Goal: Information Seeking & Learning: Learn about a topic

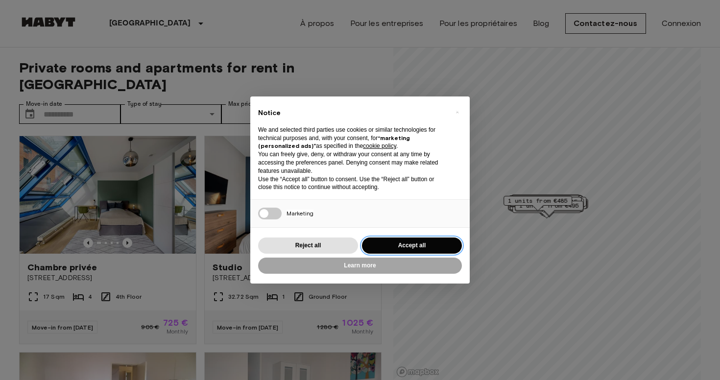
click at [441, 244] on button "Accept all" at bounding box center [412, 246] width 100 height 16
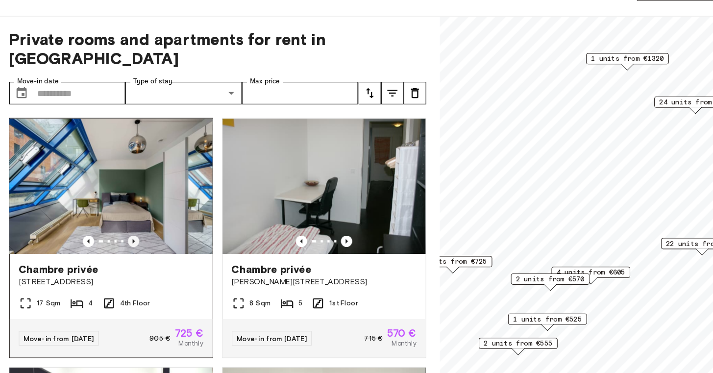
click at [119, 238] on icon "Previous image" at bounding box center [124, 243] width 10 height 10
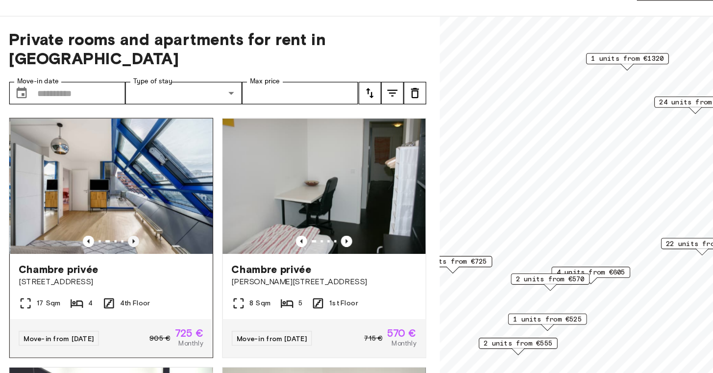
click at [119, 238] on icon "Previous image" at bounding box center [124, 243] width 10 height 10
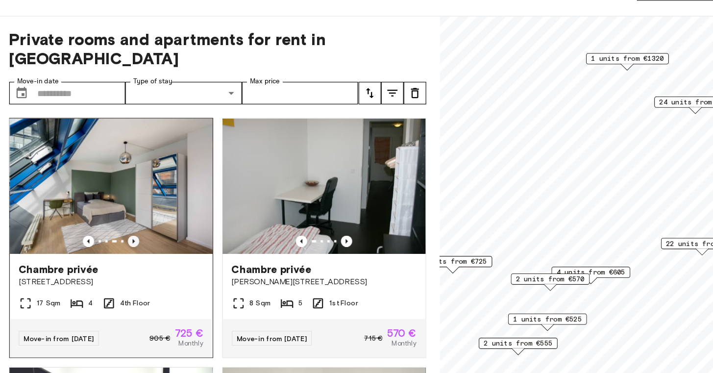
click at [119, 238] on icon "Previous image" at bounding box center [124, 243] width 10 height 10
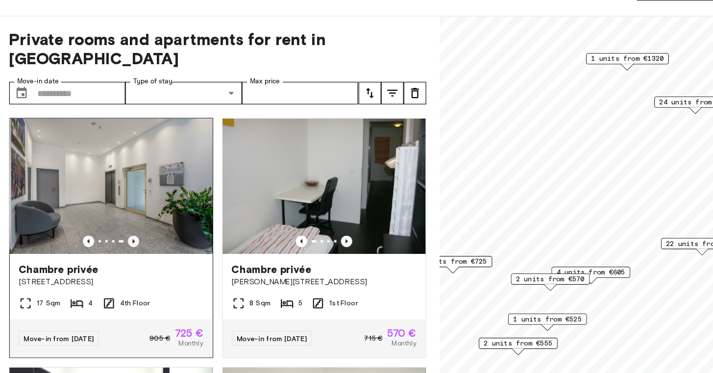
click at [119, 238] on icon "Previous image" at bounding box center [124, 243] width 10 height 10
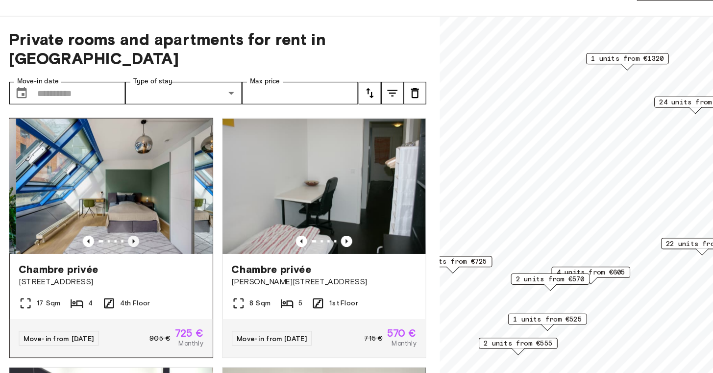
click at [119, 238] on icon "Previous image" at bounding box center [124, 243] width 10 height 10
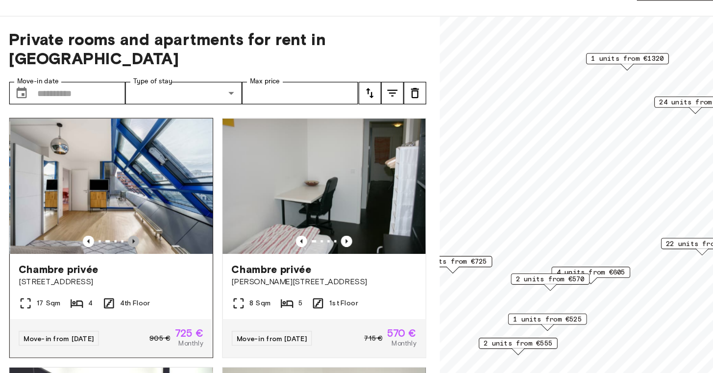
click at [119, 238] on icon "Previous image" at bounding box center [124, 243] width 10 height 10
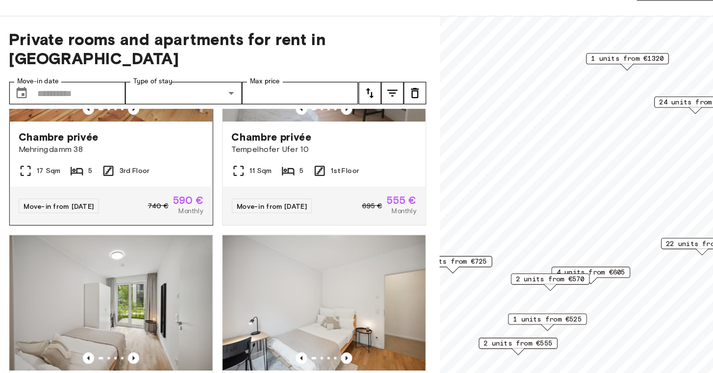
scroll to position [3826, 0]
